Goal: Find specific page/section: Find specific page/section

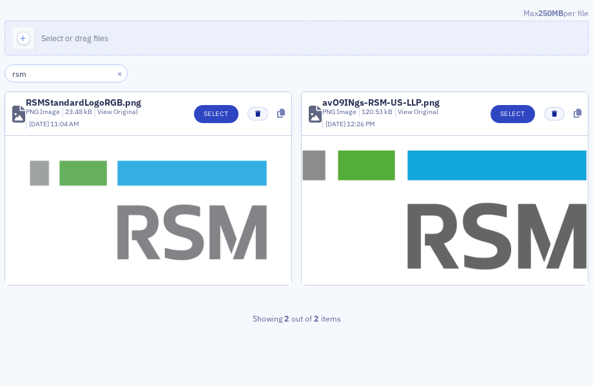
type input "rsm"
click at [184, 228] on img at bounding box center [148, 210] width 286 height 149
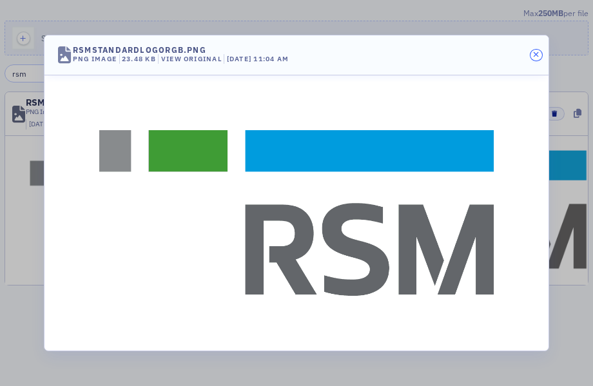
click at [536, 55] on icon "button" at bounding box center [536, 55] width 6 height 8
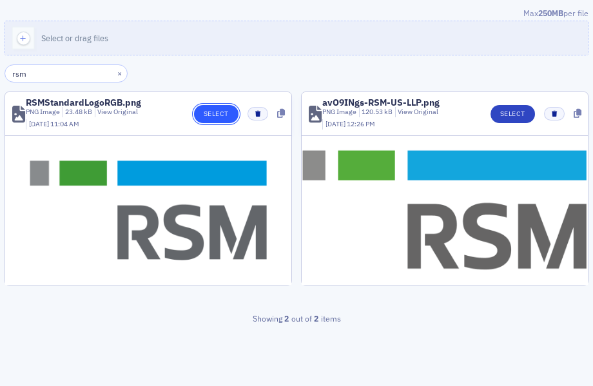
click at [215, 108] on button "Select" at bounding box center [216, 114] width 45 height 18
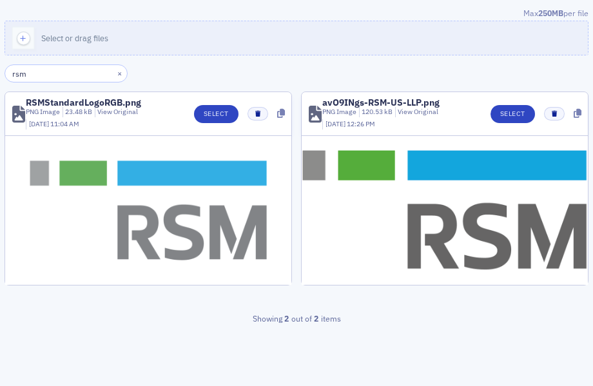
type input "rsm"
click at [175, 217] on img at bounding box center [148, 210] width 286 height 149
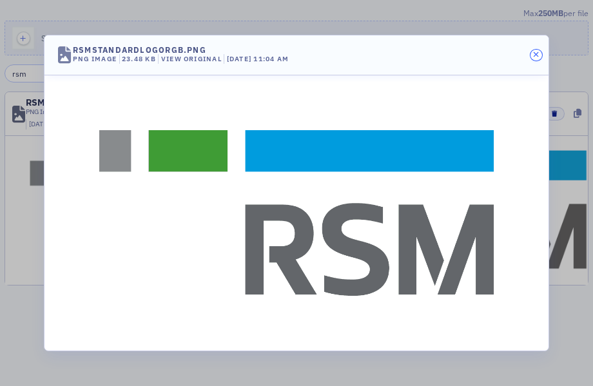
click at [535, 56] on icon "button" at bounding box center [536, 55] width 6 height 8
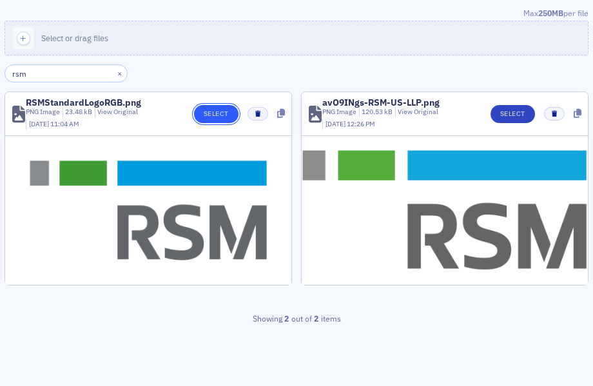
click at [219, 117] on button "Select" at bounding box center [216, 114] width 45 height 18
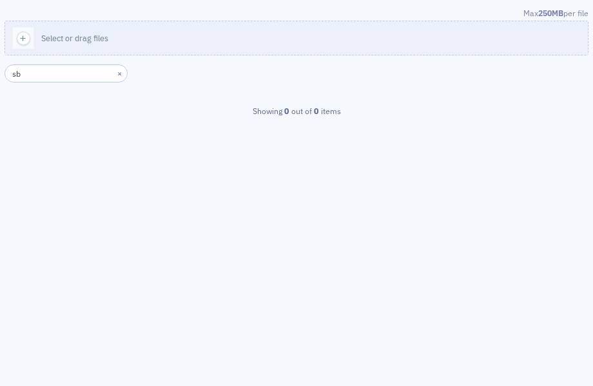
type input "s"
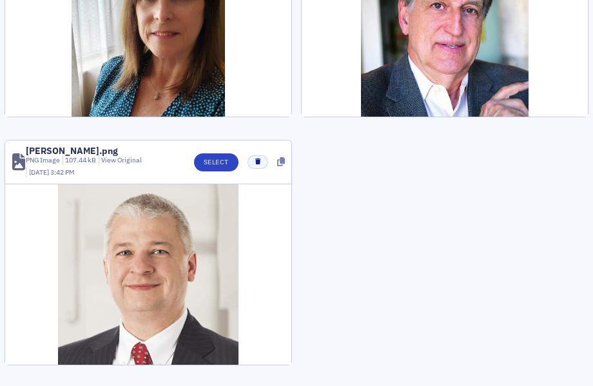
scroll to position [1717, 0]
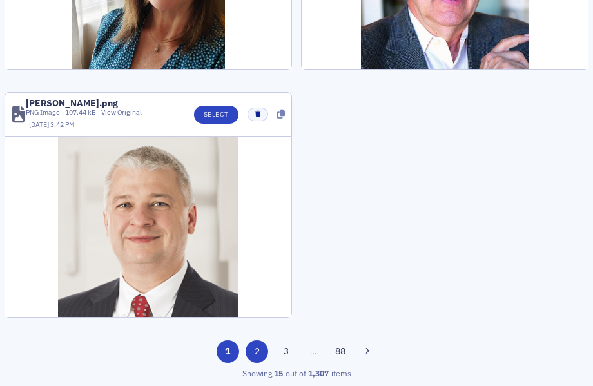
click at [255, 350] on button "2" at bounding box center [257, 352] width 23 height 23
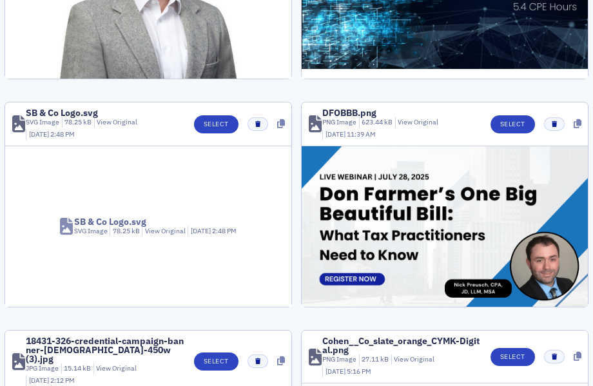
scroll to position [486, 0]
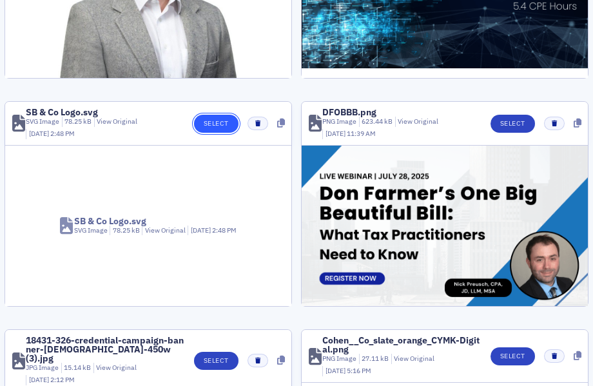
click at [204, 124] on button "Select" at bounding box center [216, 124] width 45 height 18
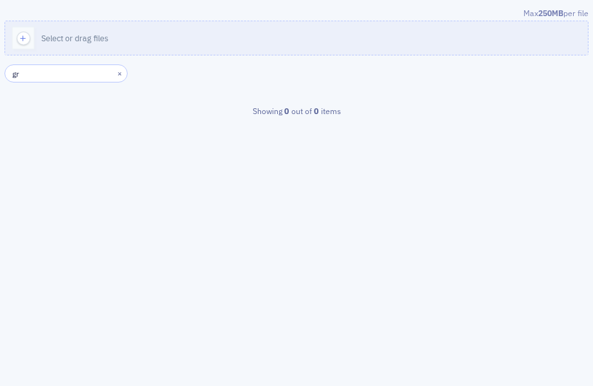
type input "g"
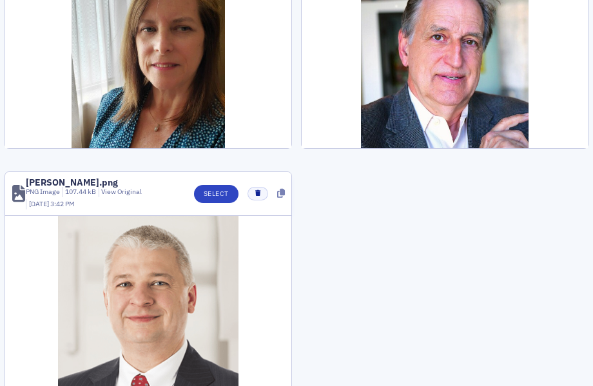
scroll to position [1717, 0]
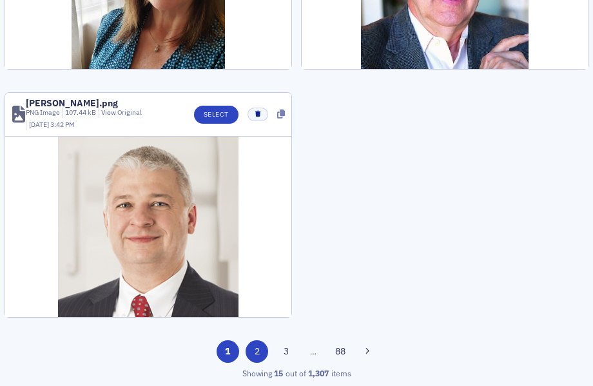
click at [257, 351] on button "2" at bounding box center [257, 352] width 23 height 23
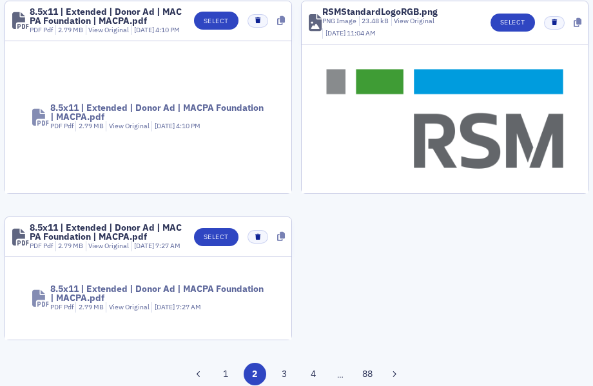
scroll to position [1491, 0]
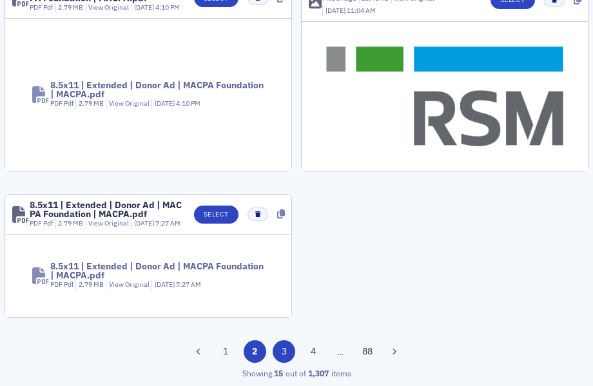
click at [281, 352] on button "3" at bounding box center [284, 352] width 23 height 23
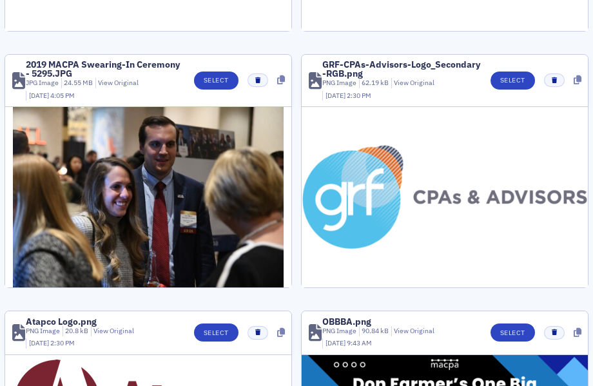
scroll to position [864, 0]
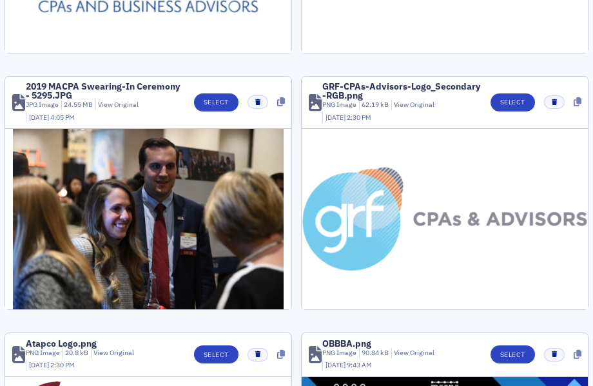
click at [457, 201] on img at bounding box center [445, 219] width 286 height 104
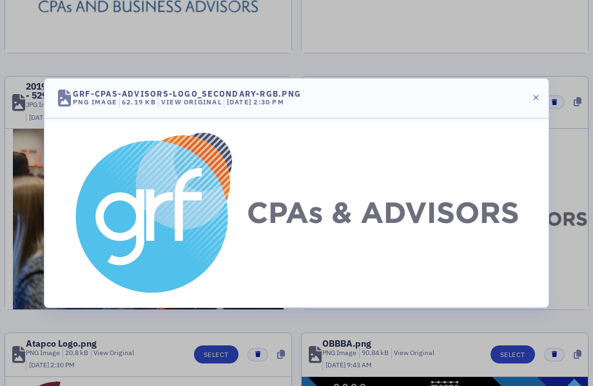
click at [539, 103] on header "GRF-CPAs-Advisors-Logo_Secondary-RGB.png PNG Image 62.19 kB View Original 7/14/…" at bounding box center [297, 99] width 504 height 40
click at [533, 98] on icon "button" at bounding box center [536, 98] width 6 height 8
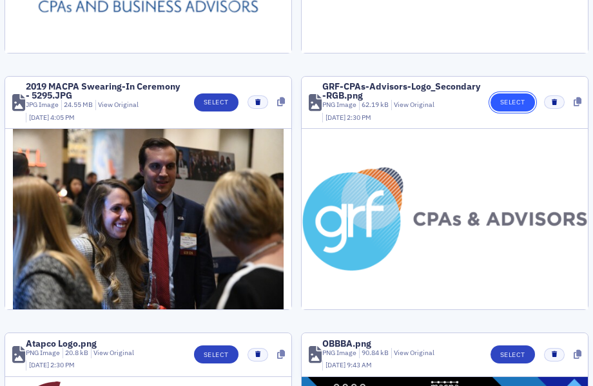
click at [507, 106] on button "Select" at bounding box center [513, 103] width 45 height 18
